Goal: Task Accomplishment & Management: Use online tool/utility

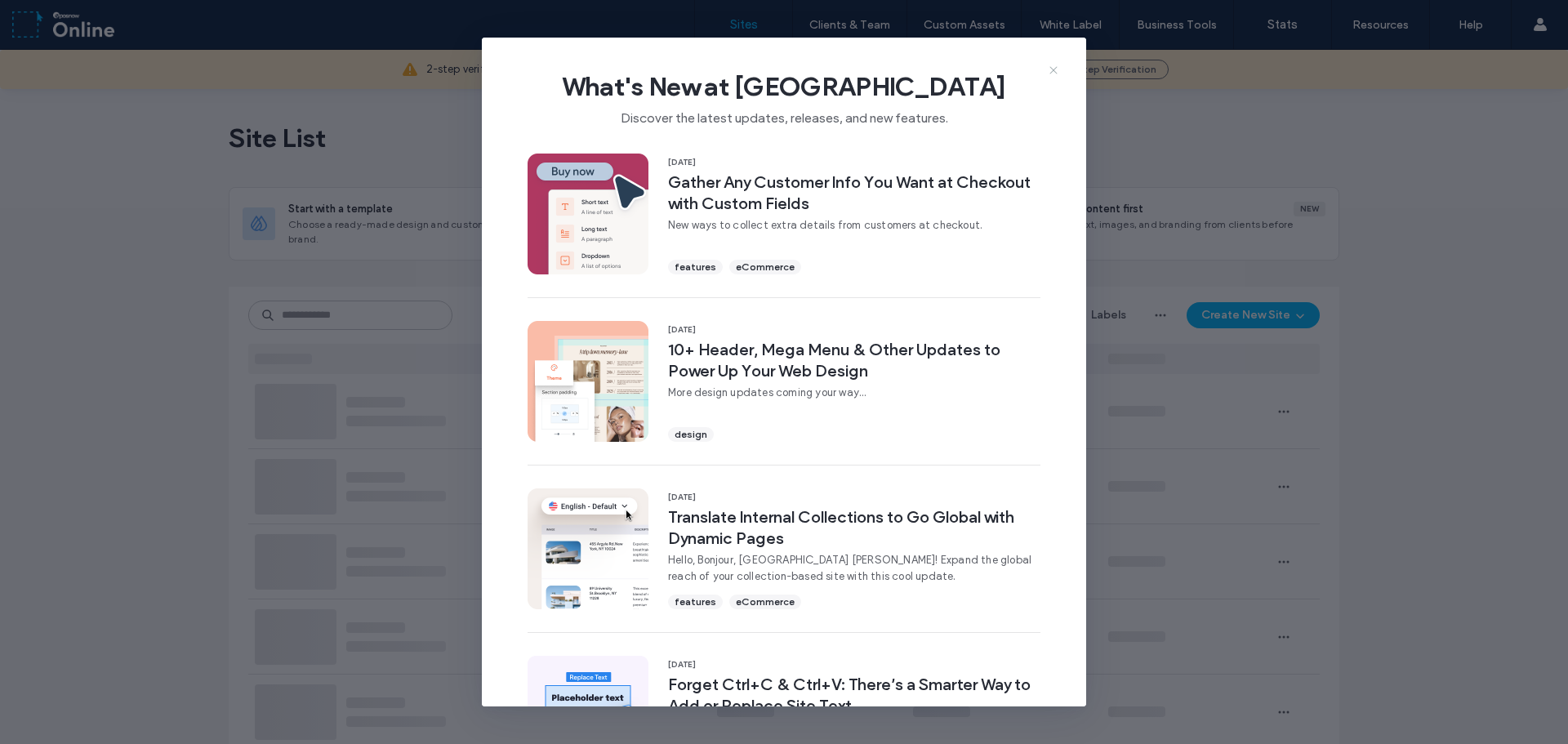
click at [1054, 72] on icon at bounding box center [1053, 70] width 13 height 13
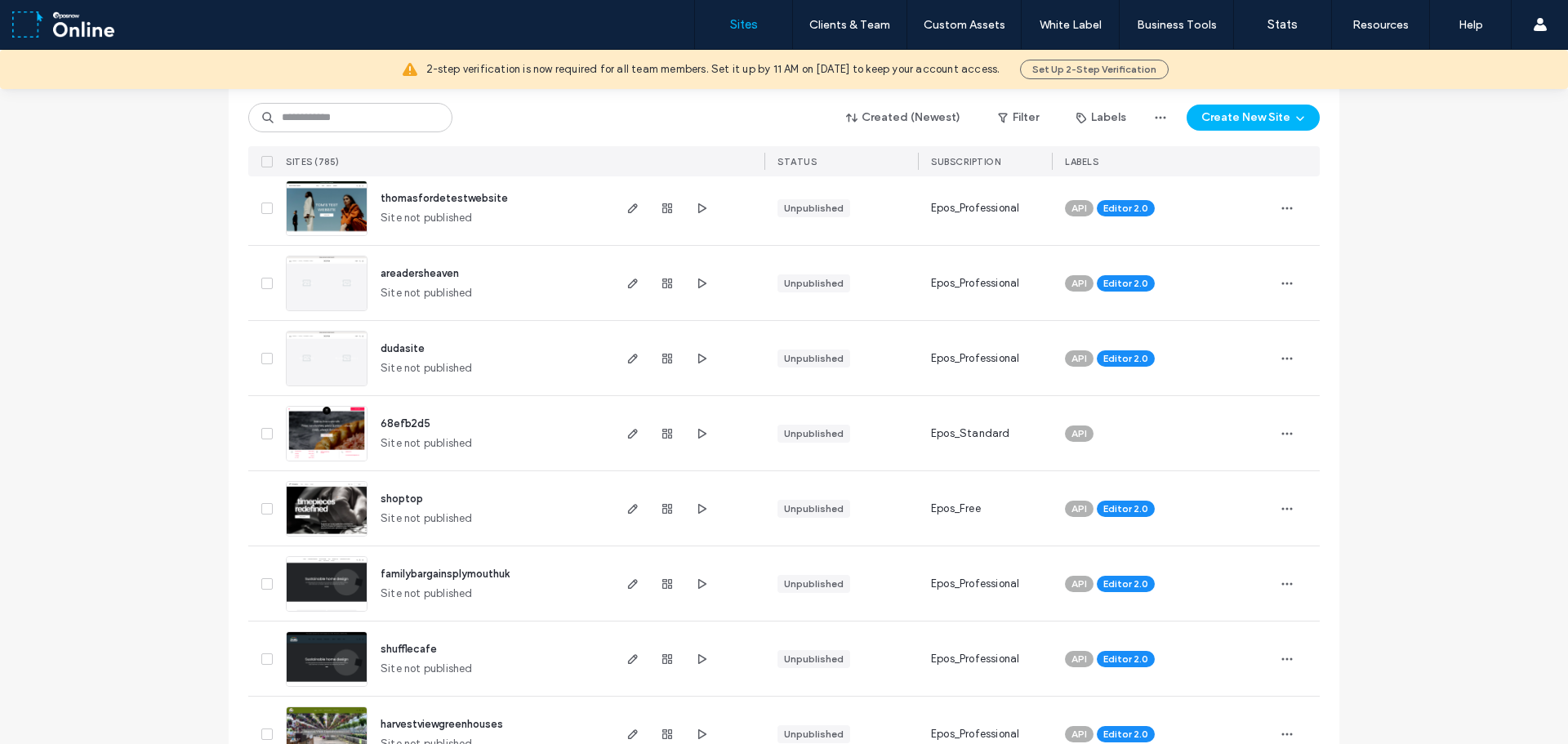
scroll to position [898, 0]
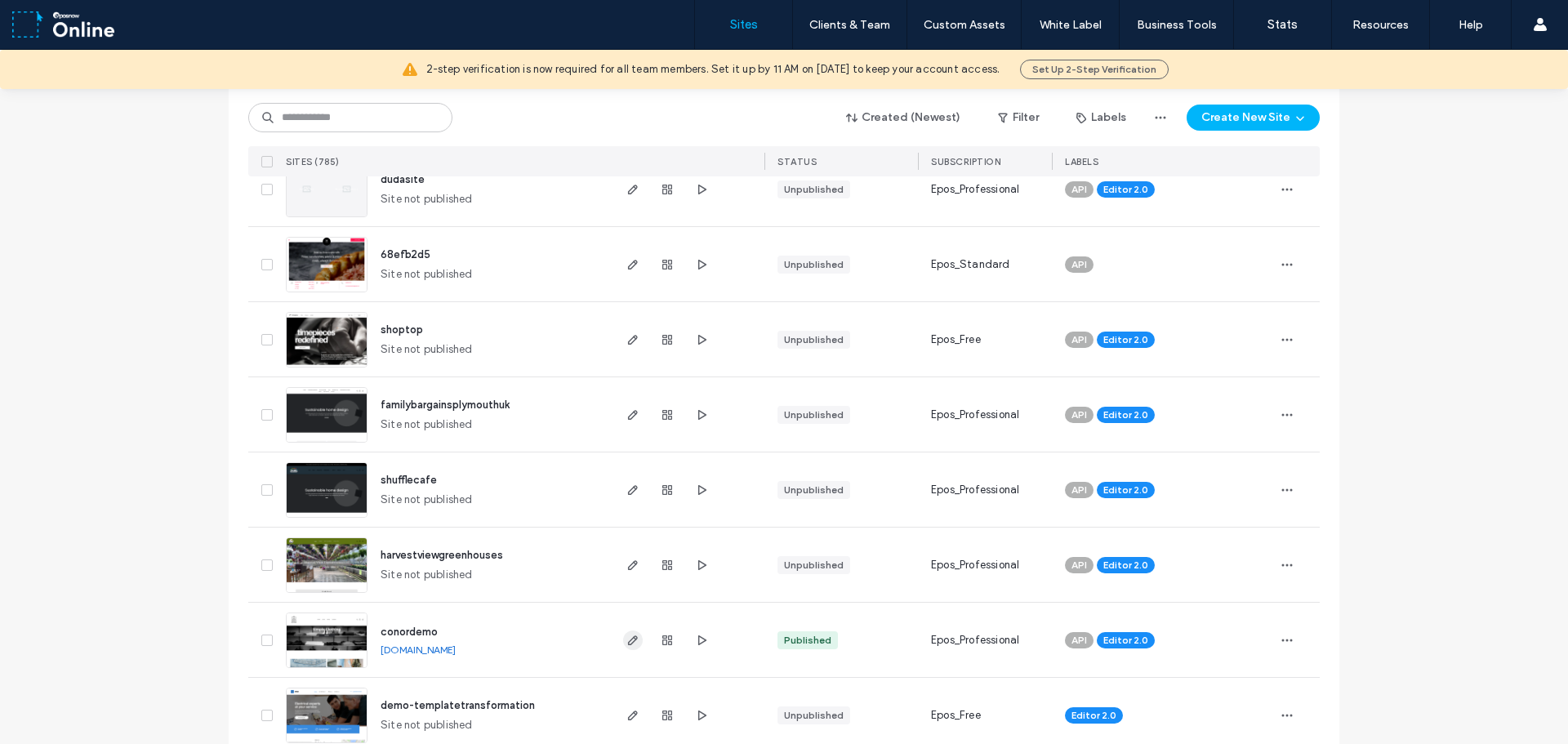
click at [630, 639] on use "button" at bounding box center [632, 640] width 10 height 10
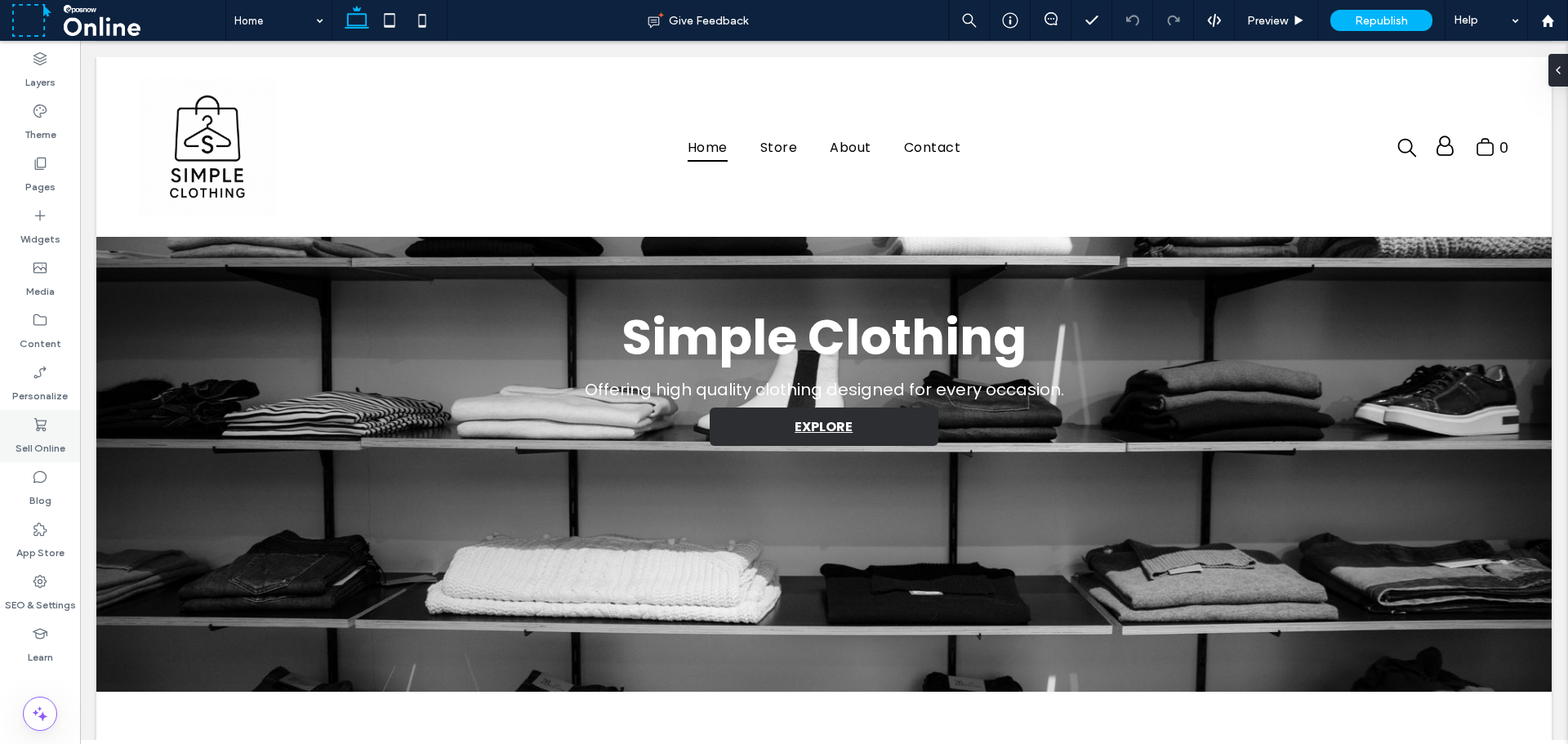
click at [32, 424] on icon at bounding box center [40, 424] width 16 height 16
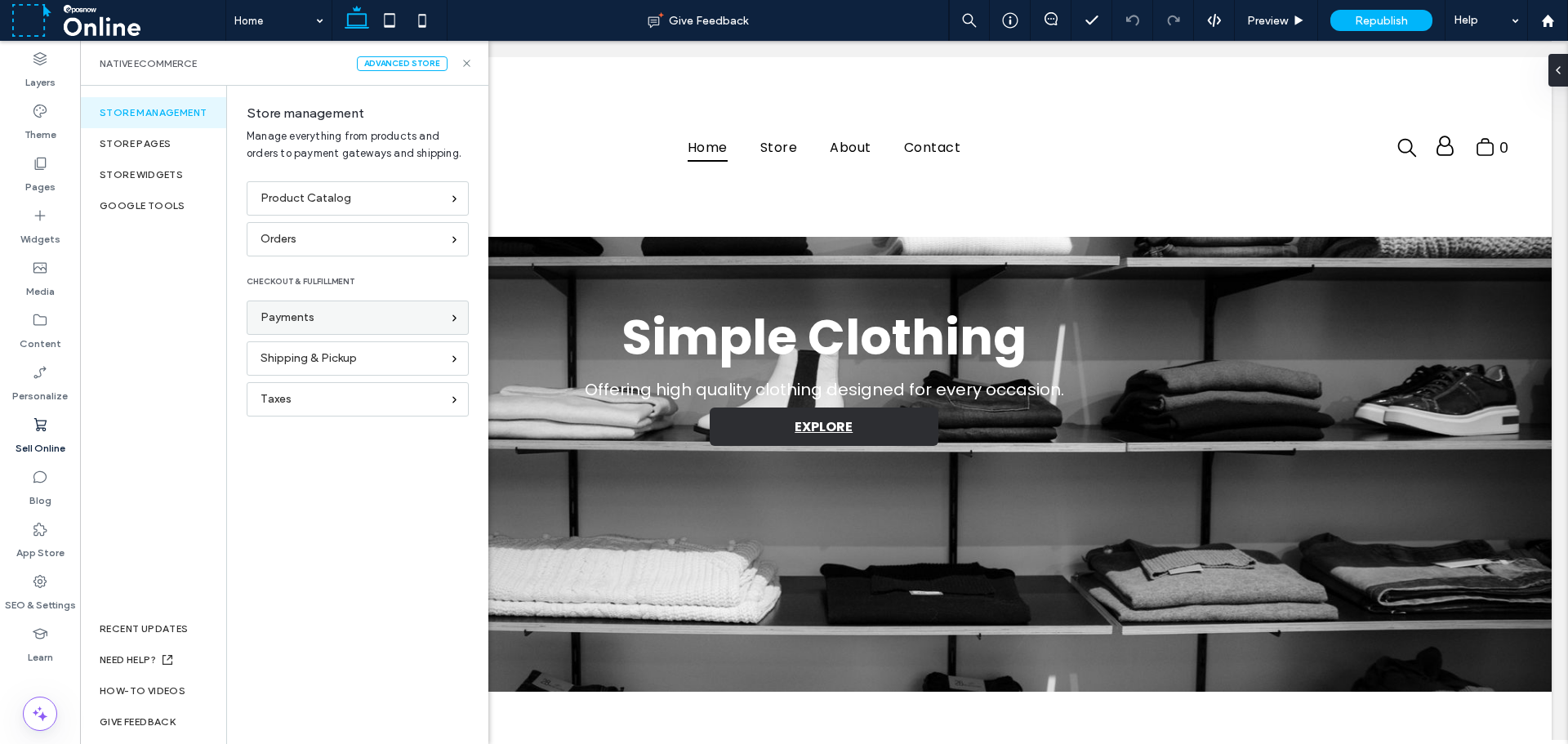
click at [398, 320] on div "Payments" at bounding box center [351, 318] width 180 height 18
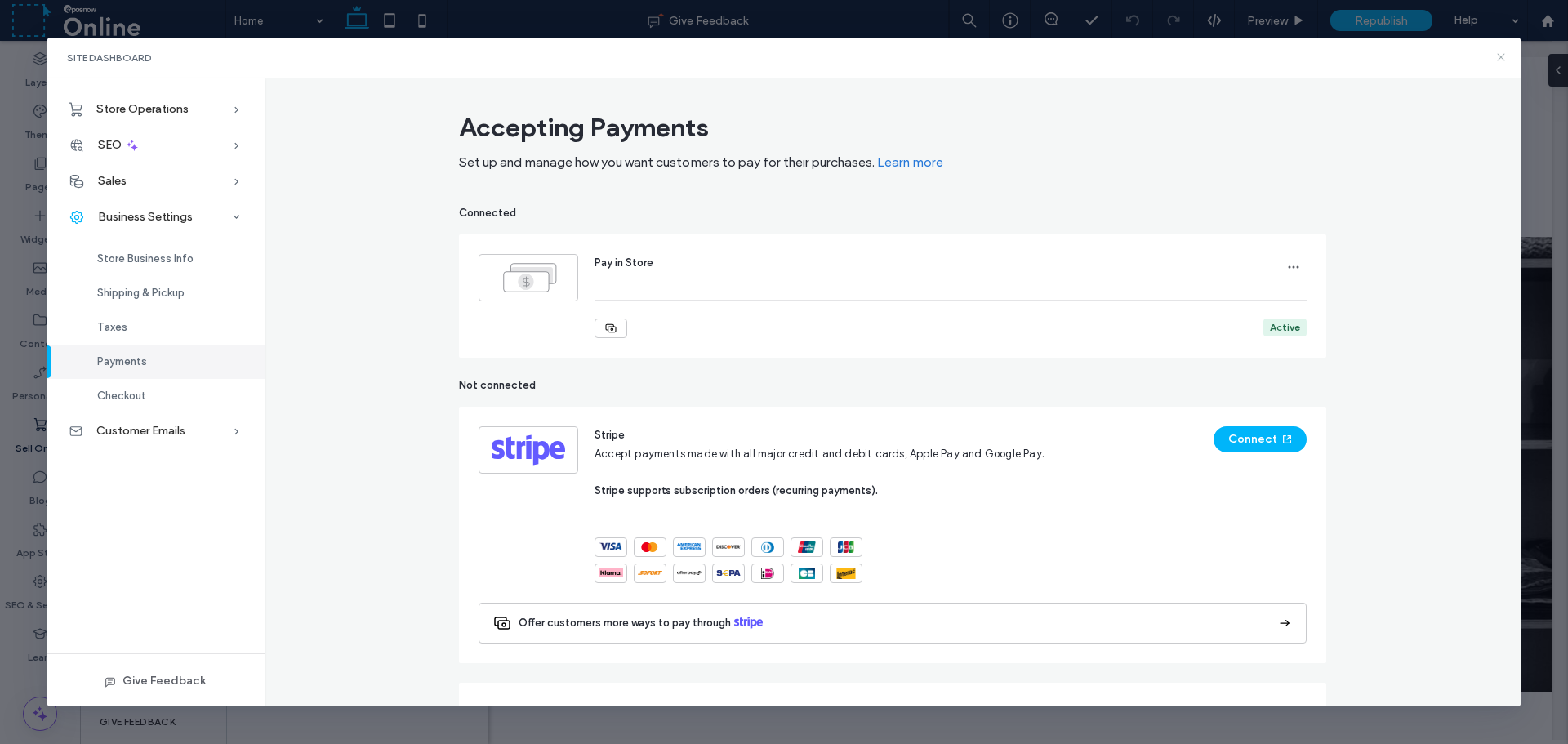
click at [1501, 54] on icon at bounding box center [1500, 56] width 13 height 13
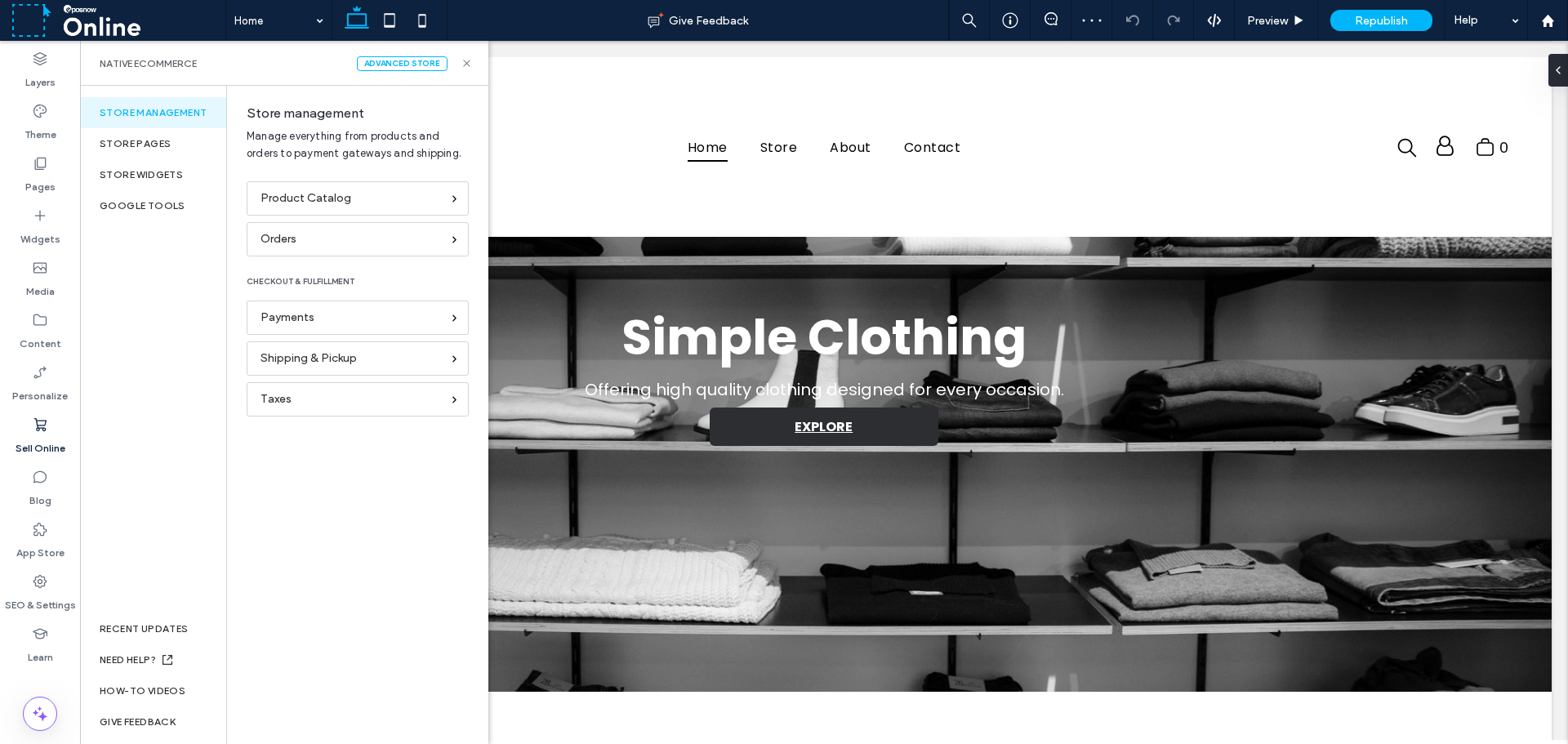
click at [443, 534] on div "Product Catalog Orders CHECKOUT & FULFILLMENT Payments Shipping & Pickup Taxes" at bounding box center [353, 452] width 253 height 543
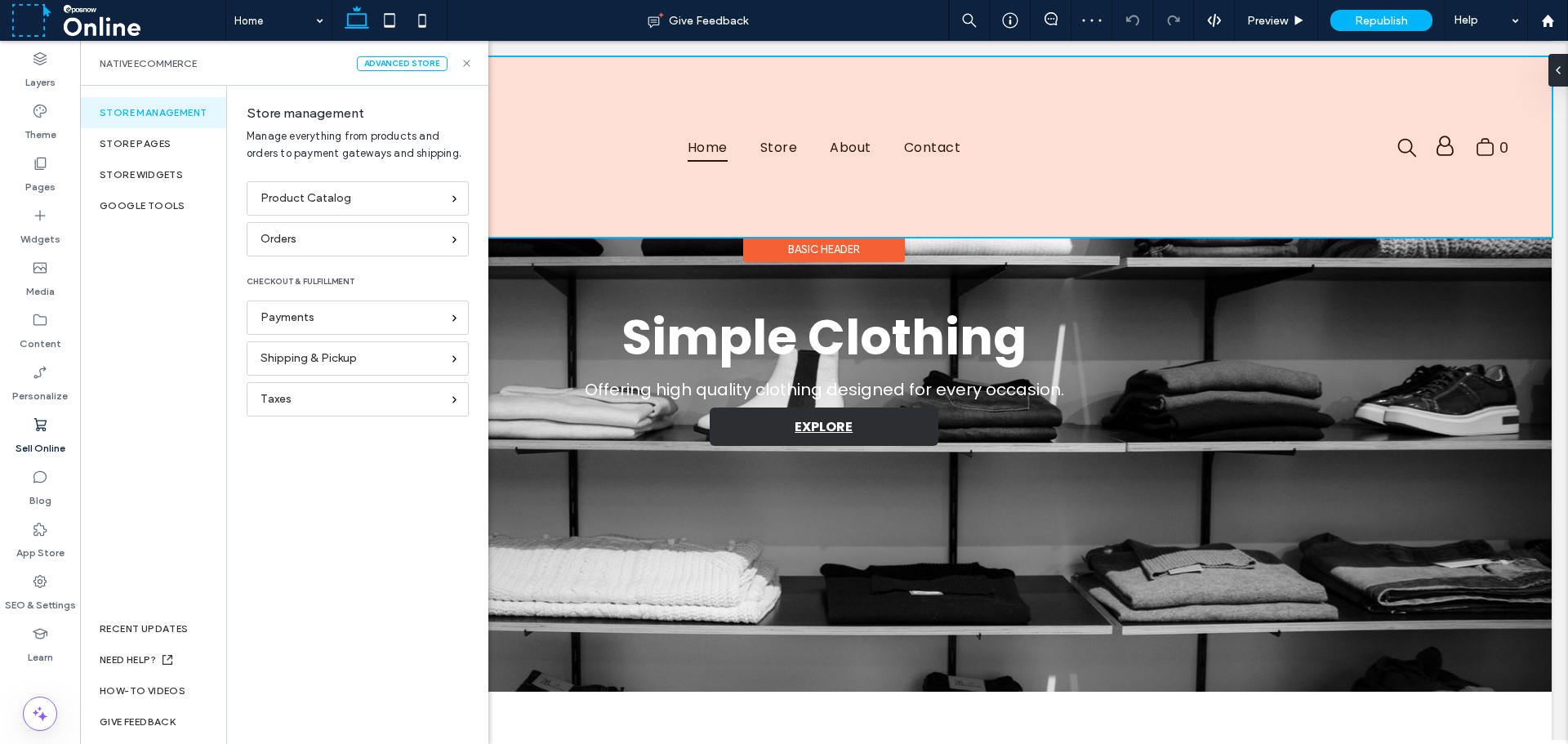
click at [535, 88] on div at bounding box center [823, 146] width 1455 height 179
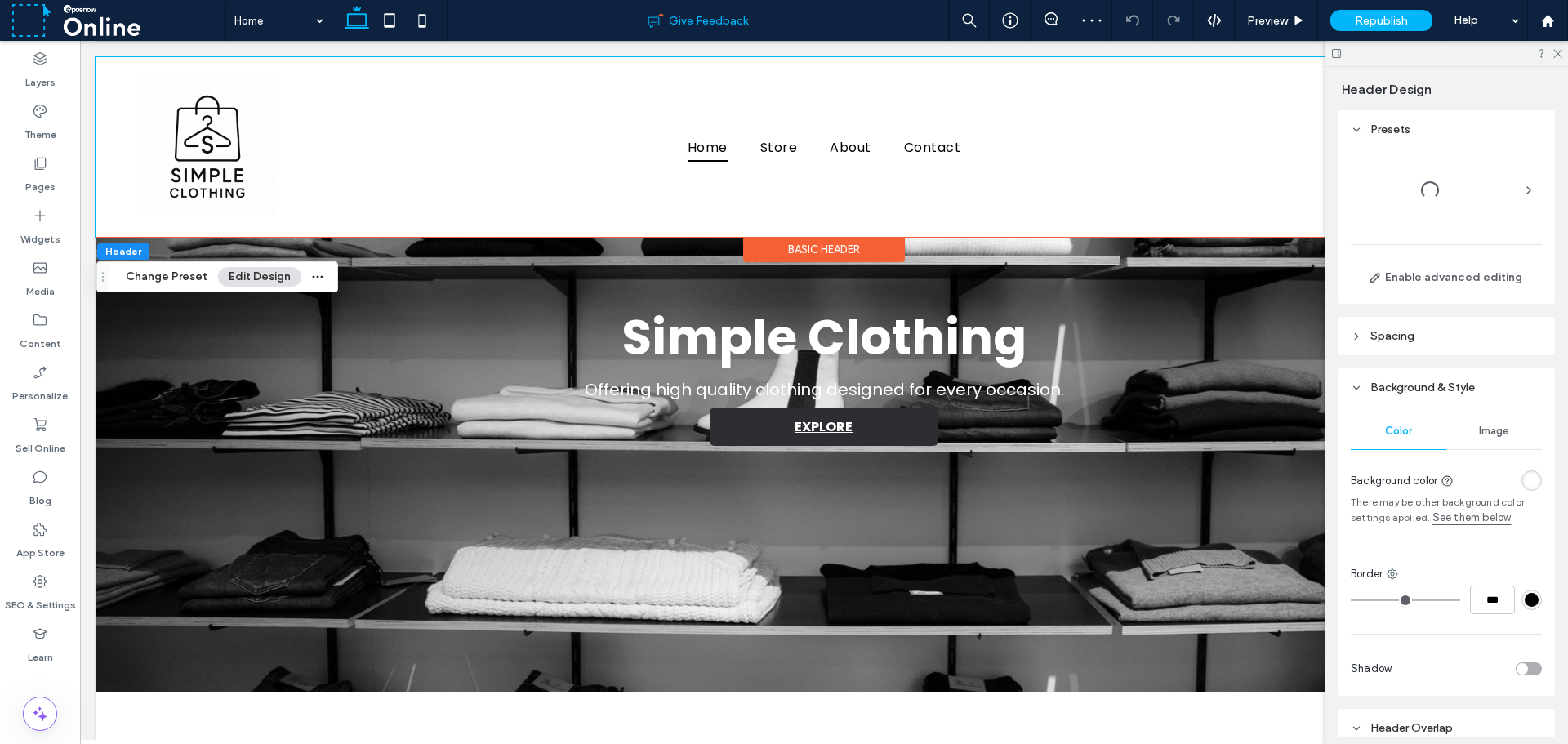
click at [491, 23] on div "Give Feedback" at bounding box center [697, 20] width 501 height 16
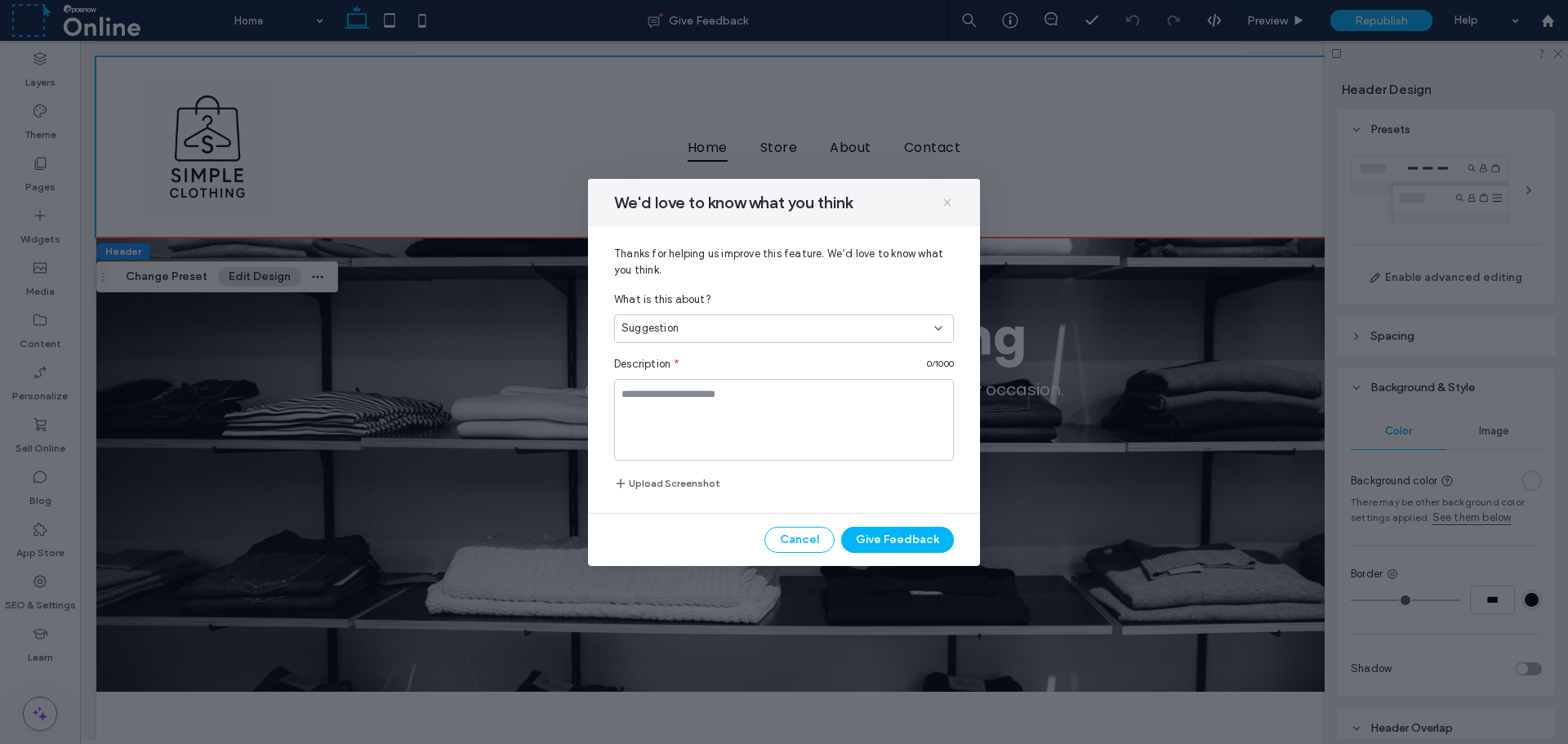
click at [948, 208] on icon at bounding box center [946, 202] width 13 height 13
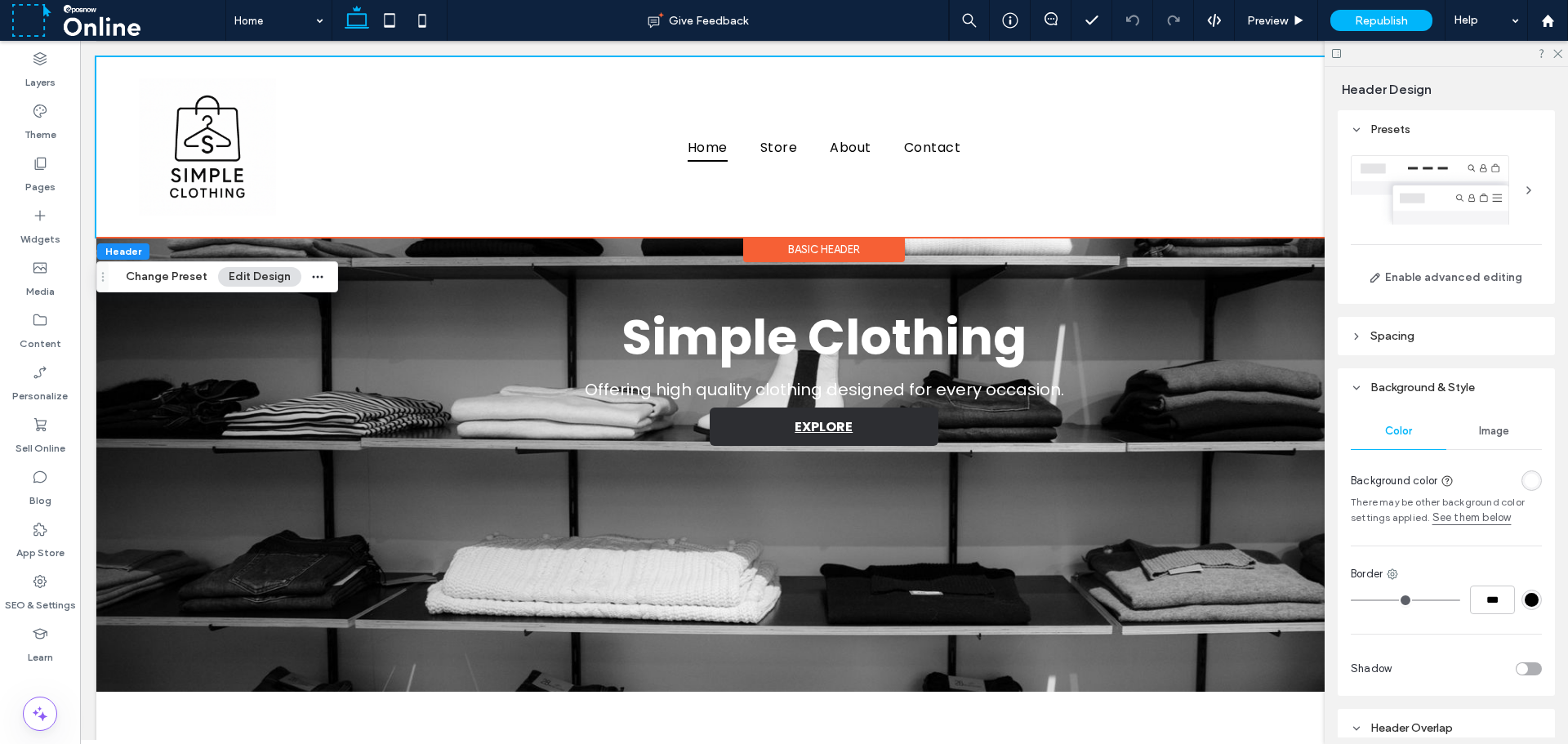
click at [1553, 48] on icon at bounding box center [1556, 52] width 11 height 11
